Goal: Communication & Community: Answer question/provide support

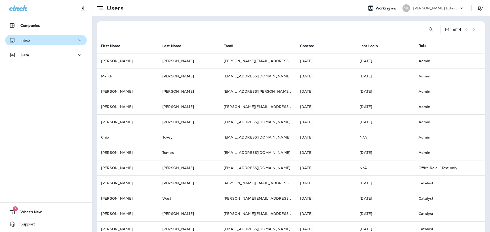
click at [34, 42] on div "Inbox" at bounding box center [45, 40] width 73 height 6
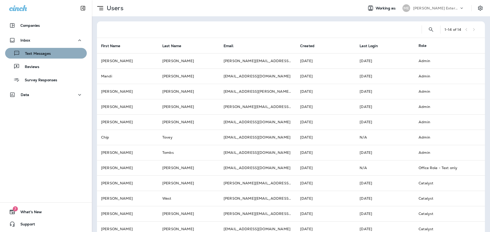
click at [54, 53] on div "Text Messages" at bounding box center [46, 54] width 78 height 8
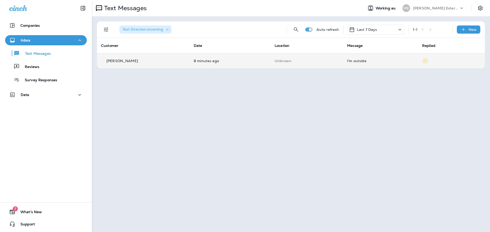
click at [139, 65] on td "[PERSON_NAME]" at bounding box center [143, 60] width 93 height 15
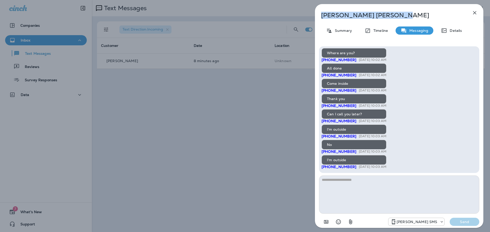
drag, startPoint x: 374, startPoint y: 15, endPoint x: 302, endPoint y: 16, distance: 72.0
click at [302, 15] on div "[PERSON_NAME] Summary Timeline Messaging Details [PERSON_NAME] Ext.: Protect yo…" at bounding box center [245, 116] width 490 height 232
copy p "[PERSON_NAME]"
click at [218, 128] on div "[PERSON_NAME] Summary Timeline Messaging Details [PERSON_NAME] Ext.: Protect yo…" at bounding box center [245, 116] width 490 height 232
